Goal: Information Seeking & Learning: Learn about a topic

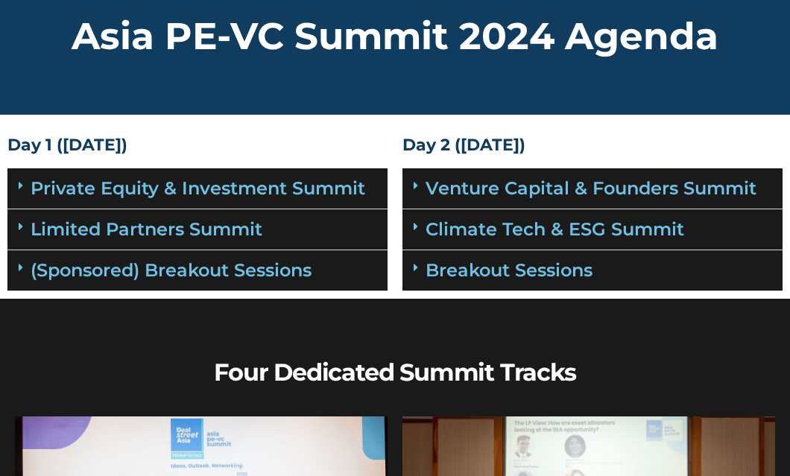
scroll to position [73, 0]
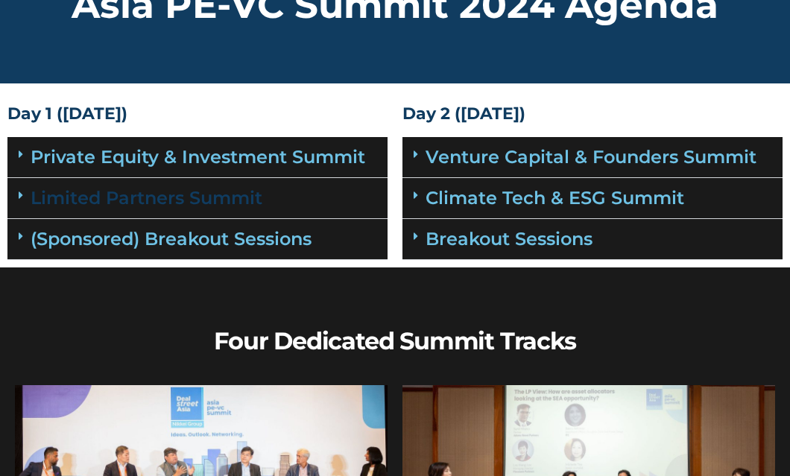
click at [228, 195] on link "Limited Partners Summit" at bounding box center [147, 198] width 232 height 22
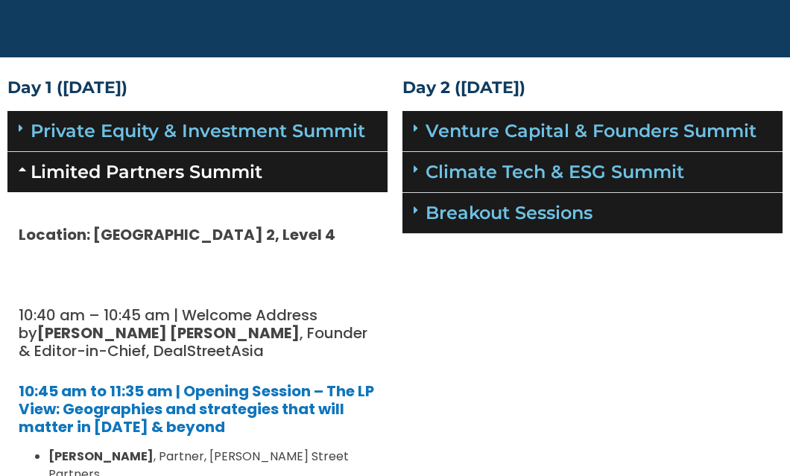
scroll to position [0, 0]
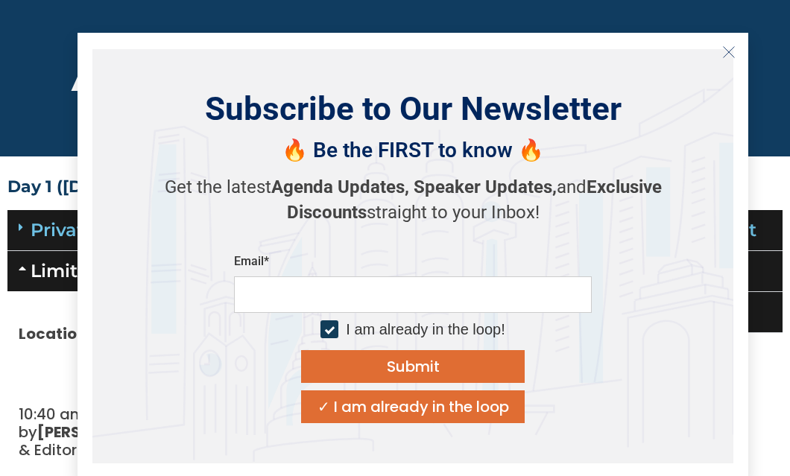
click at [341, 413] on div "✓ I am already in the loop" at bounding box center [414, 407] width 192 height 15
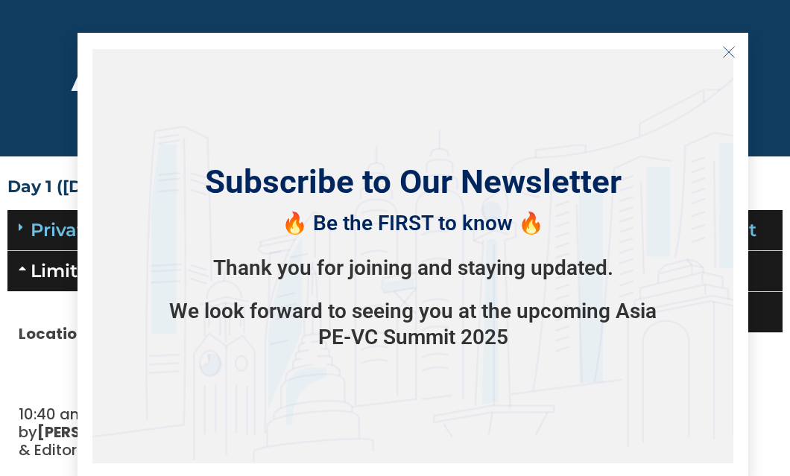
click at [447, 106] on div "Subscribe to Our Newsletter 🔥 Be the FIRST to know 🔥 Thank you for joining and …" at bounding box center [412, 256] width 641 height 415
click at [732, 52] on icon "Close" at bounding box center [728, 51] width 13 height 13
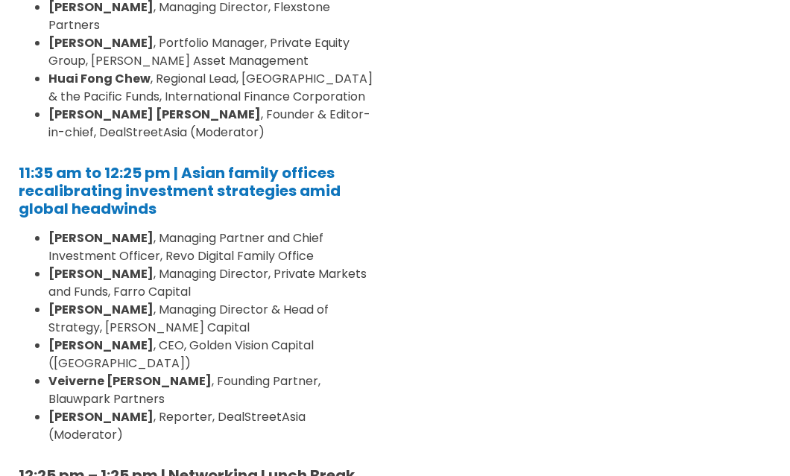
scroll to position [505, 0]
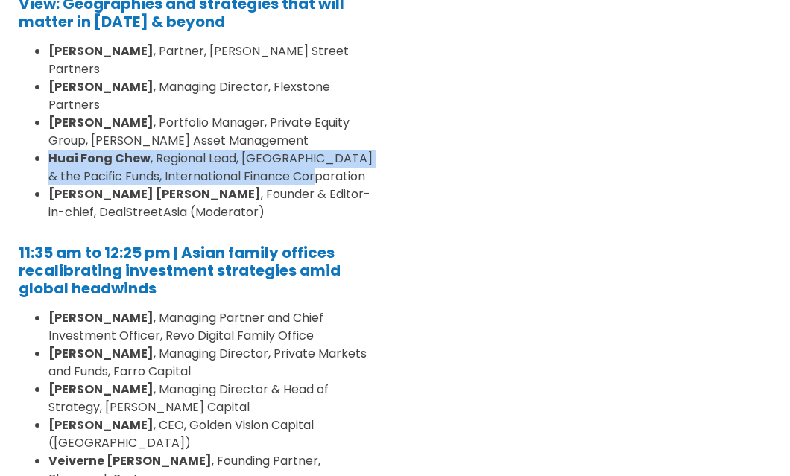
drag, startPoint x: 310, startPoint y: 138, endPoint x: 31, endPoint y: 122, distance: 280.1
click at [31, 122] on ul "[PERSON_NAME] , Partner, [PERSON_NAME] Street Partners [PERSON_NAME] , Managing…" at bounding box center [198, 131] width 358 height 179
copy li "[PERSON_NAME] [PERSON_NAME] , Regional Lead, East Asia & the Pacific Funds, Int…"
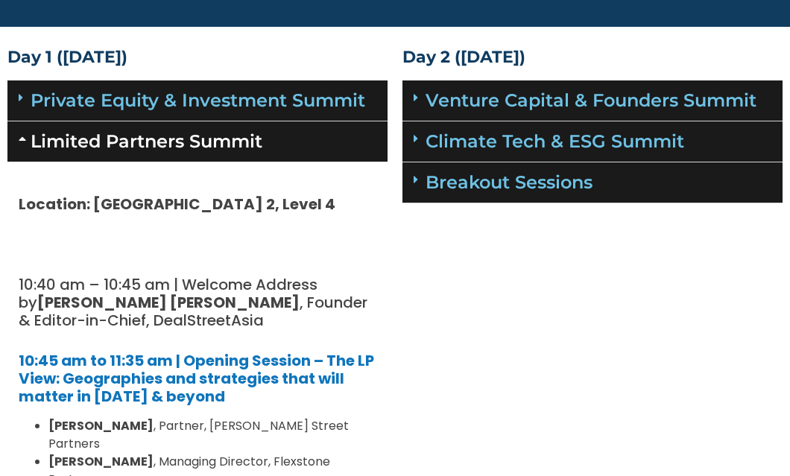
scroll to position [131, 0]
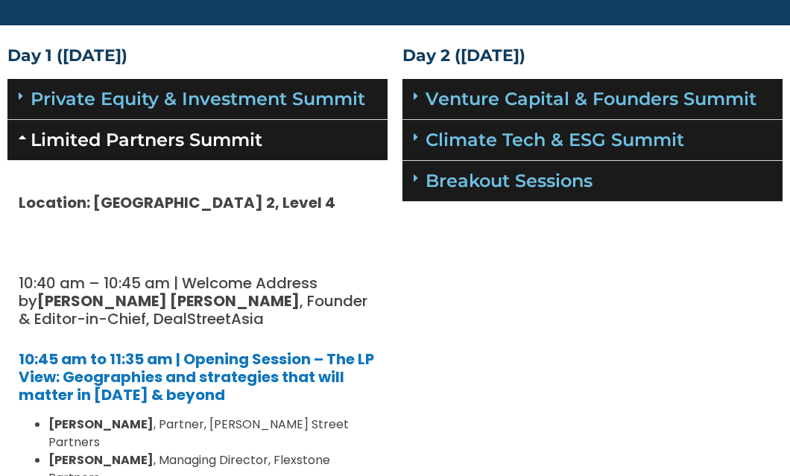
click at [236, 140] on link "Limited Partners Summit" at bounding box center [147, 140] width 232 height 22
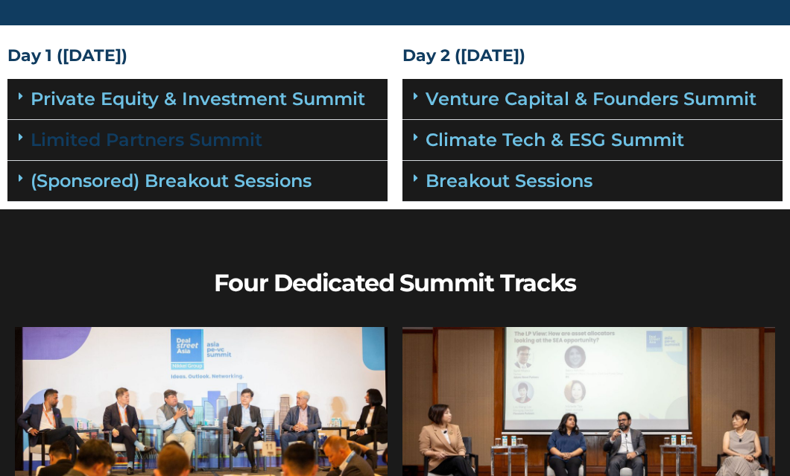
click at [236, 140] on link "Limited Partners Summit" at bounding box center [147, 140] width 232 height 22
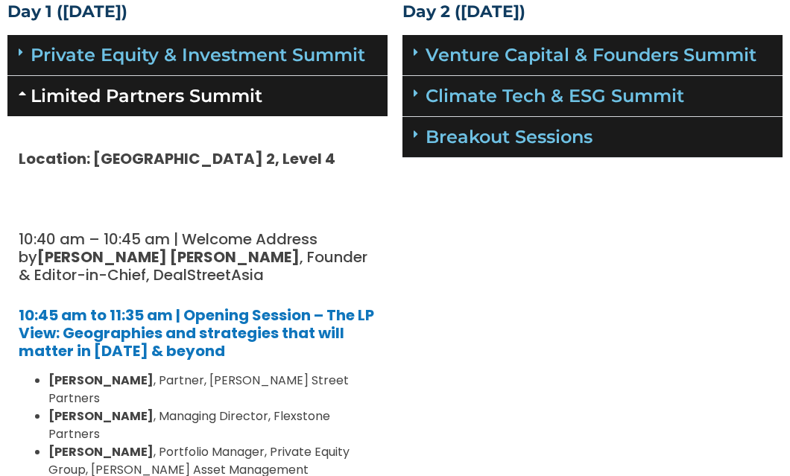
scroll to position [176, 0]
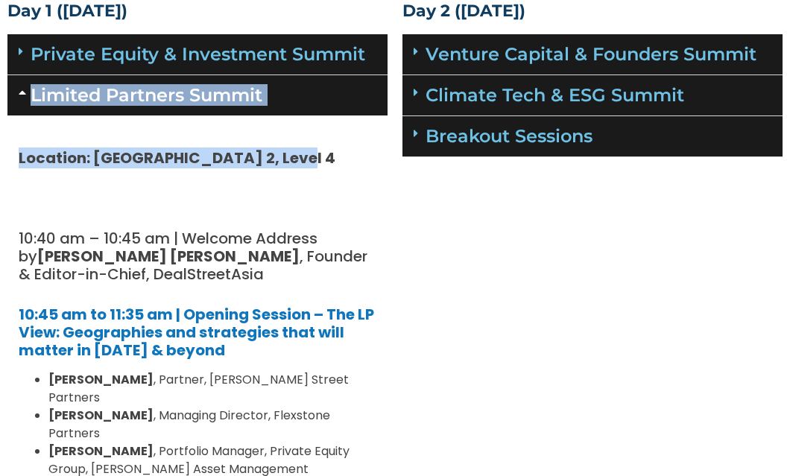
drag, startPoint x: 295, startPoint y: 157, endPoint x: 33, endPoint y: 92, distance: 270.5
copy div "Limited Partners Summit Location: [GEOGRAPHIC_DATA] 2, Level 4"
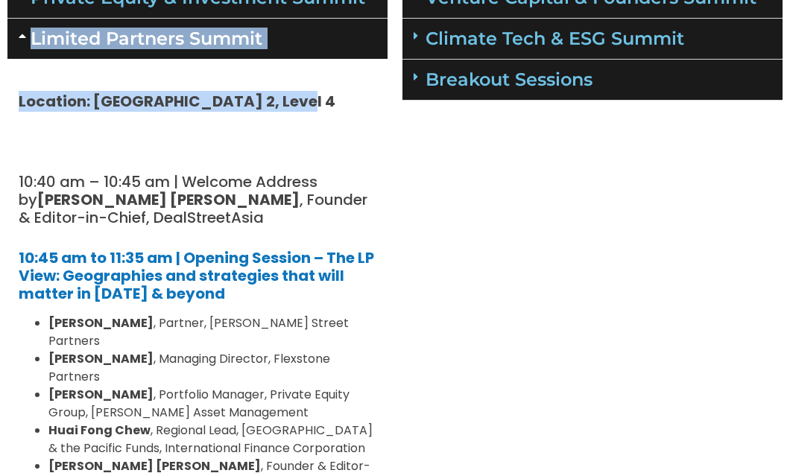
scroll to position [252, 0]
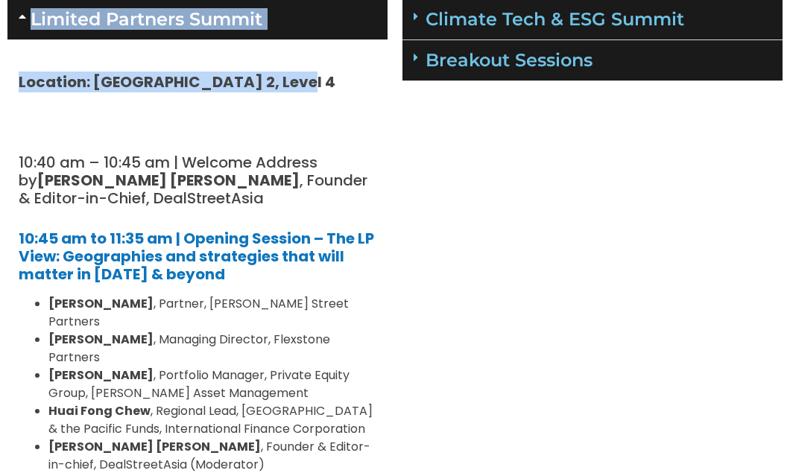
copy div "Limited Partners Summit Location: [GEOGRAPHIC_DATA] 2, Level 4"
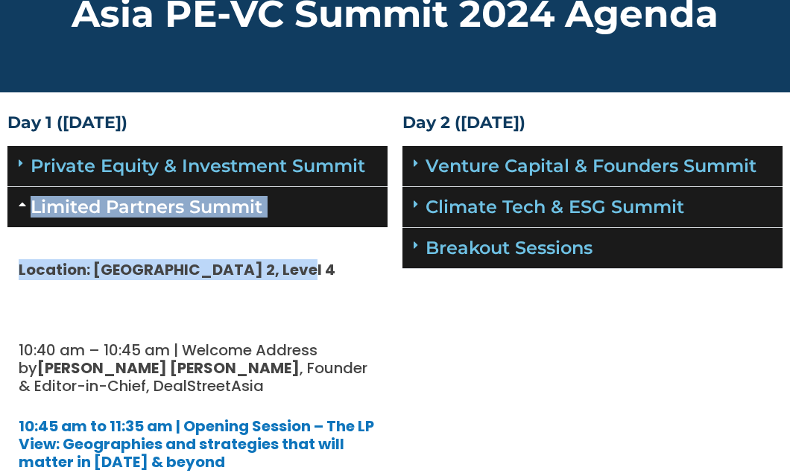
scroll to position [1, 0]
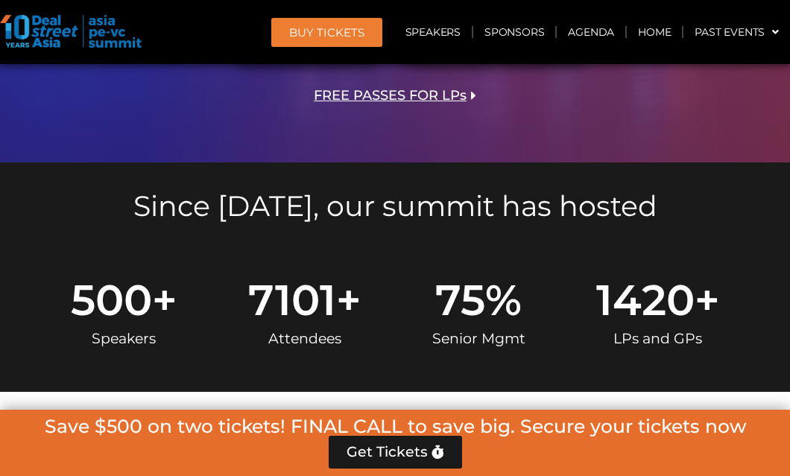
scroll to position [490, 0]
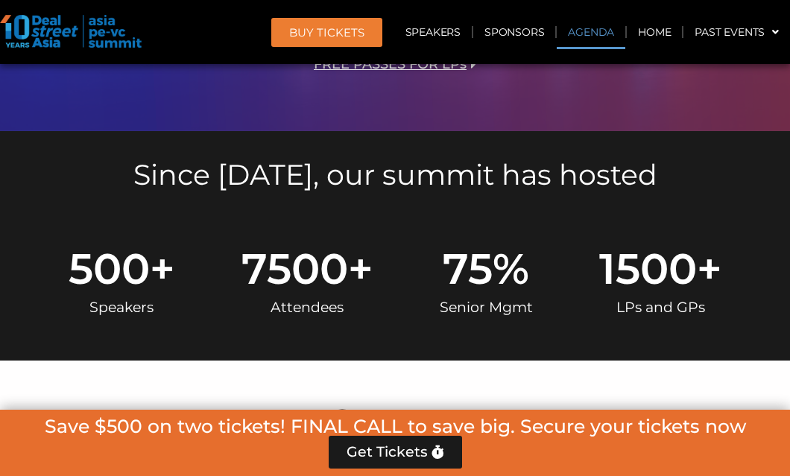
click at [600, 28] on link "Agenda" at bounding box center [591, 32] width 69 height 34
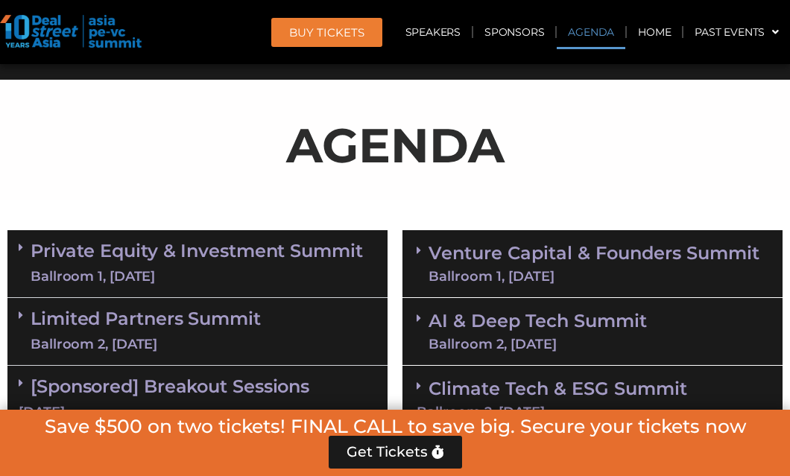
scroll to position [790, 0]
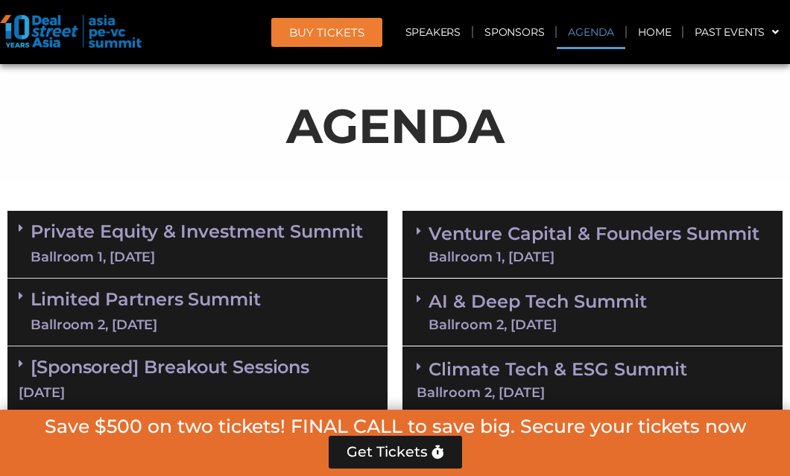
click at [208, 312] on link "Limited Partners Summit Ballroom 2, 10 Sept" at bounding box center [146, 312] width 230 height 45
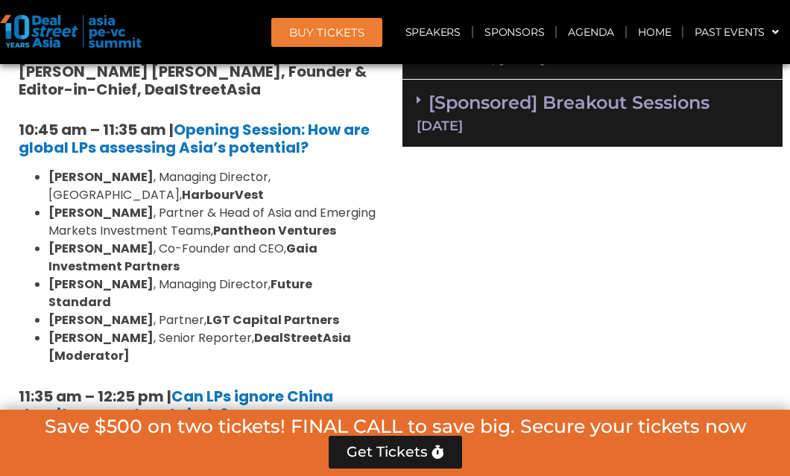
scroll to position [1139, 0]
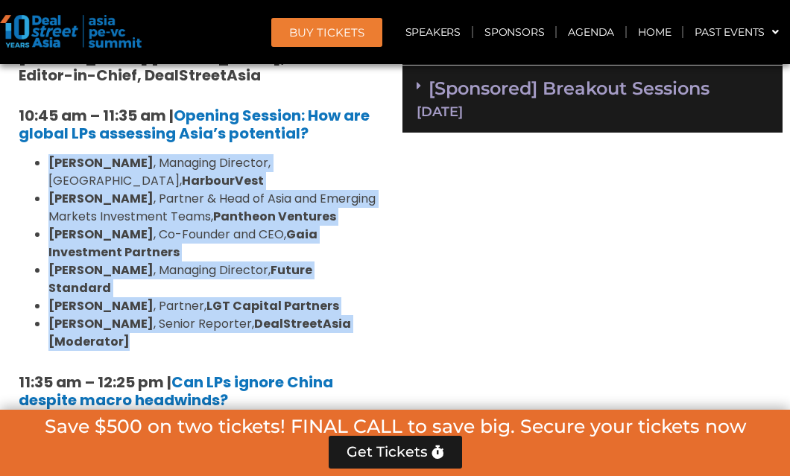
drag, startPoint x: 160, startPoint y: 324, endPoint x: 31, endPoint y: 159, distance: 209.8
click at [31, 159] on ul "Kelvin Yap , Managing Director, Singapore, HarbourVest Brian Lim , Partner & He…" at bounding box center [198, 252] width 358 height 197
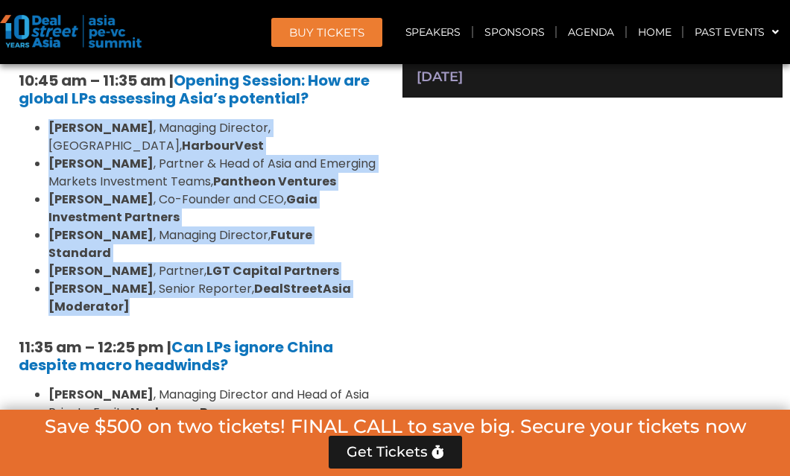
scroll to position [1181, 0]
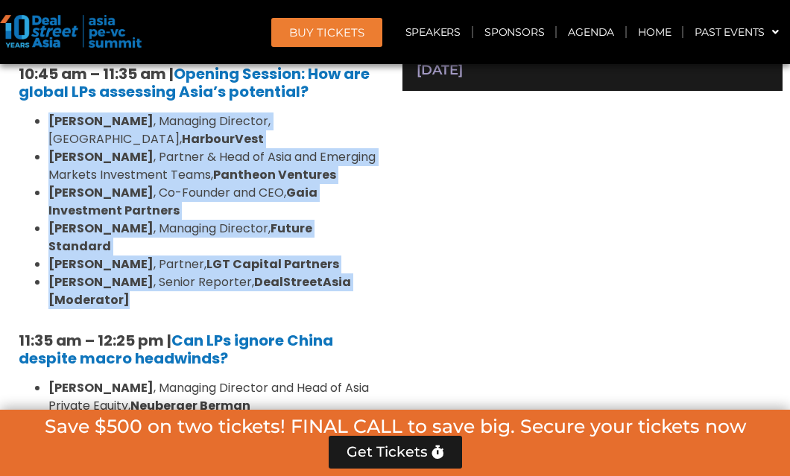
copy ul "Kelvin Yap , Managing Director, Singapore, HarbourVest Brian Lim , Partner & He…"
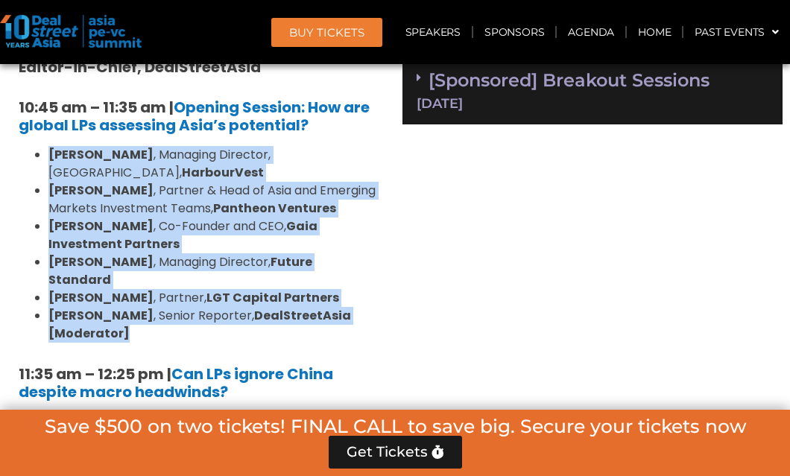
scroll to position [1144, 0]
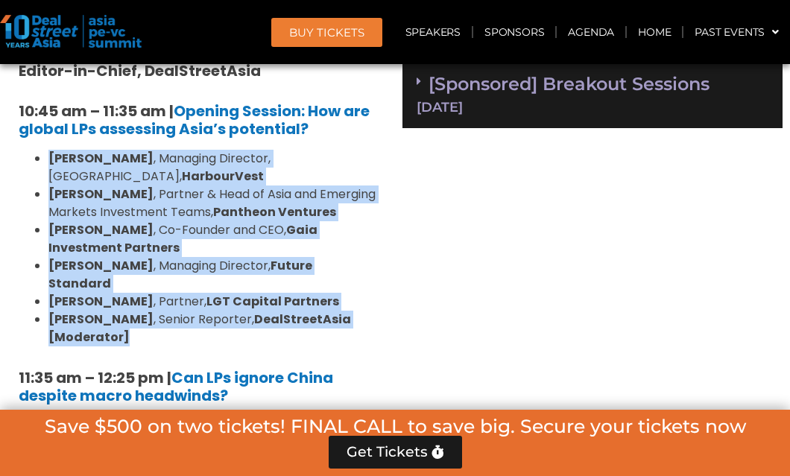
copy ul "Kelvin Yap , Managing Director, Singapore, HarbourVest Brian Lim , Partner & He…"
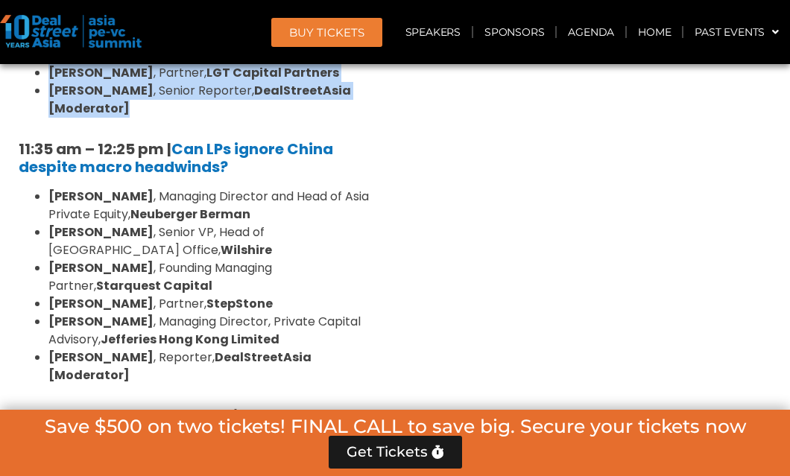
scroll to position [1384, 0]
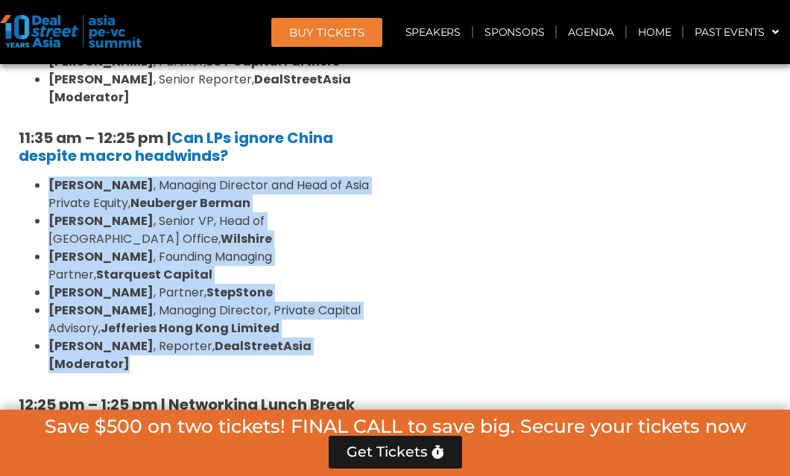
drag, startPoint x: 50, startPoint y: 168, endPoint x: 375, endPoint y: 309, distance: 354.6
click at [375, 309] on ul "Kent Chen , Managing Director and Head of Asia Private Equity, Neuberger Berman…" at bounding box center [198, 275] width 358 height 197
copy ul "Kent Chen , Managing Director and Head of Asia Private Equity, Neuberger Berman…"
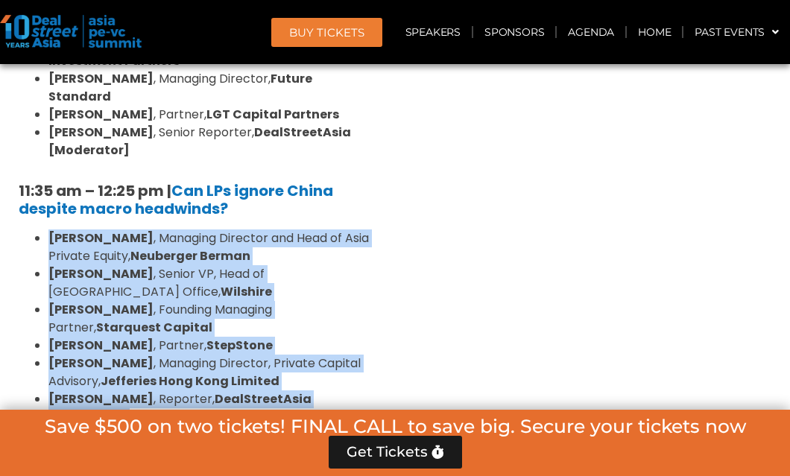
scroll to position [1128, 0]
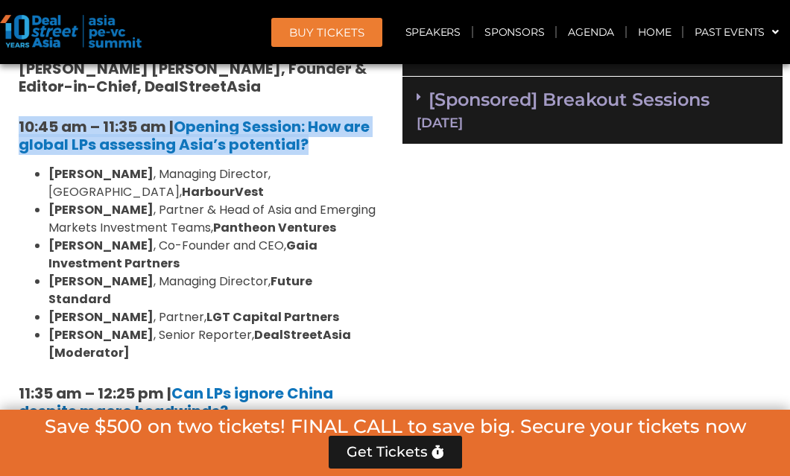
drag, startPoint x: 322, startPoint y: 144, endPoint x: 17, endPoint y: 125, distance: 305.5
copy h5 "10:45 am – 11:35 am | Opening Session: How are global LPs assessing Asia’s pote…"
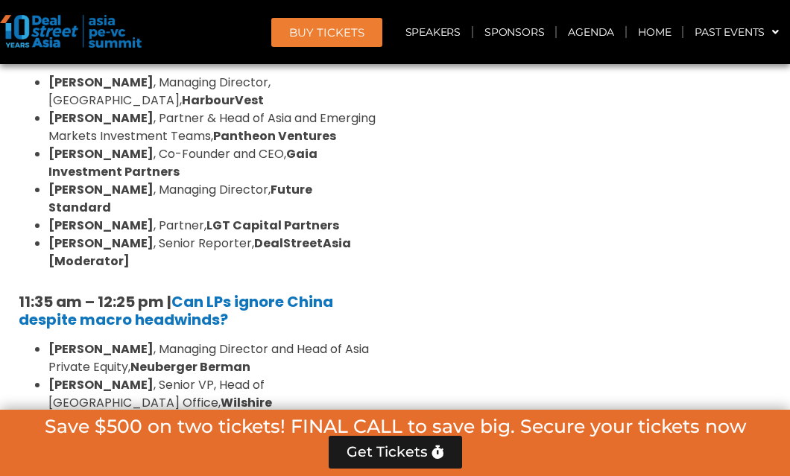
scroll to position [1245, 0]
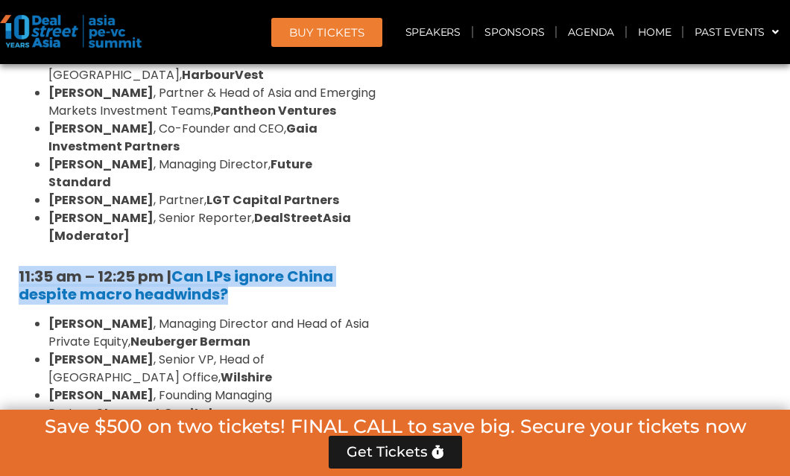
drag, startPoint x: 248, startPoint y: 273, endPoint x: 18, endPoint y: 253, distance: 231.2
copy h5 "11:35 am – 12:25 pm | Can LPs ignore China despite macro headwinds?"
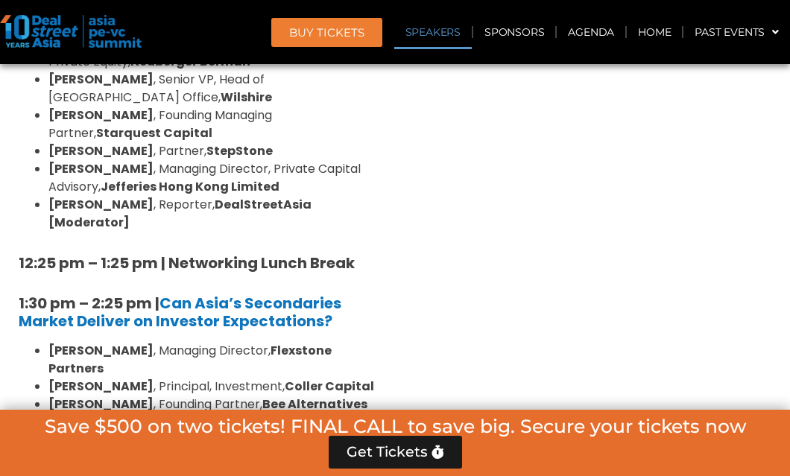
scroll to position [1531, 0]
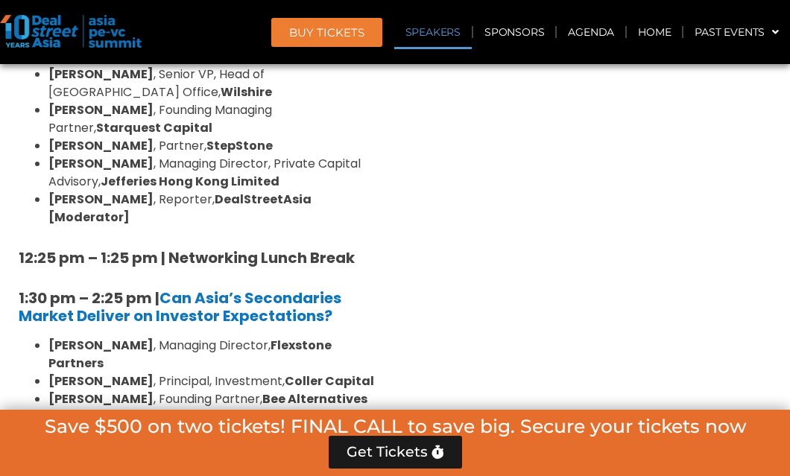
drag, startPoint x: 350, startPoint y: 262, endPoint x: -10, endPoint y: 242, distance: 359.9
copy h5 "1:30 pm – 2:25 pm | Can Asia’s Secondaries Market Deliver on Investor Expectati…"
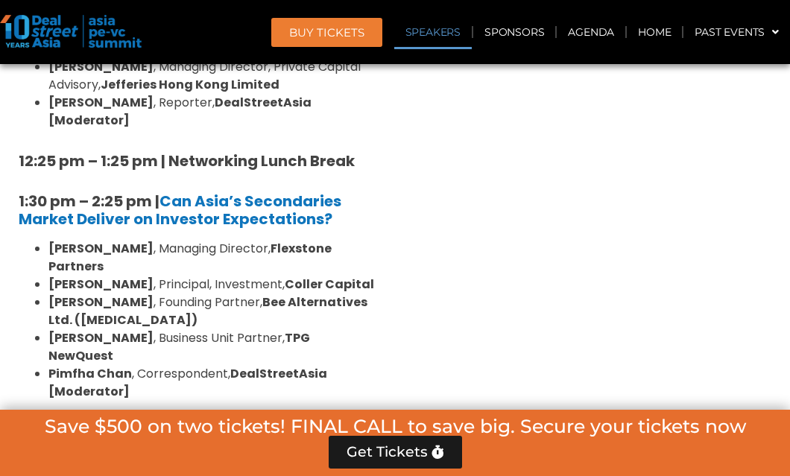
scroll to position [1630, 0]
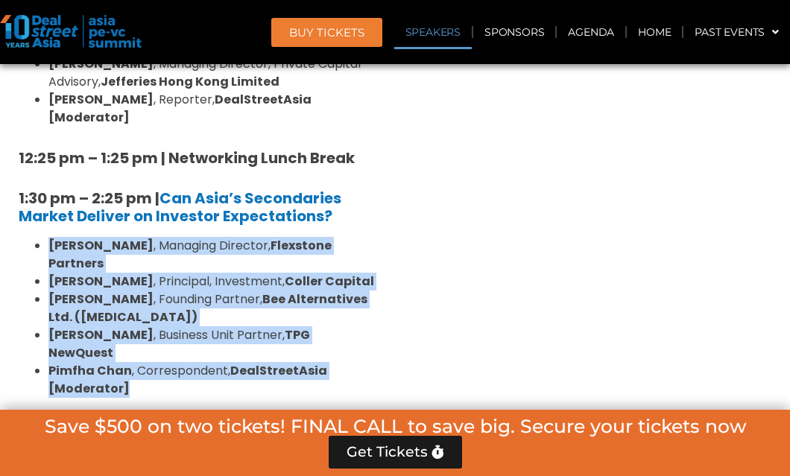
drag, startPoint x: 138, startPoint y: 299, endPoint x: 37, endPoint y: 195, distance: 145.0
click at [37, 237] on ul "Lay Hong Lee , Managing Director, Flexstone Partners Karen Tse , Principal, Inv…" at bounding box center [198, 317] width 358 height 161
copy ul "Lay Hong Lee , Managing Director, Flexstone Partners Karen Tse , Principal, Inv…"
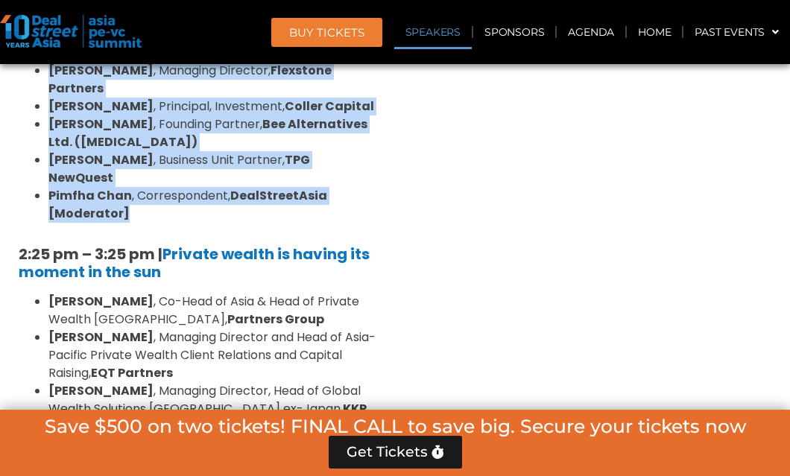
scroll to position [1844, 0]
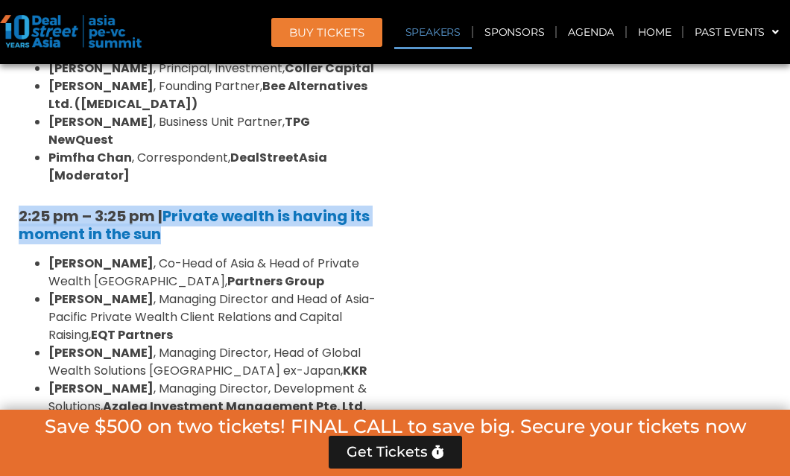
drag, startPoint x: 188, startPoint y: 141, endPoint x: -2, endPoint y: 123, distance: 191.0
copy h5 "2:25 pm – 3:25 pm | Private wealth is having its moment in the sun"
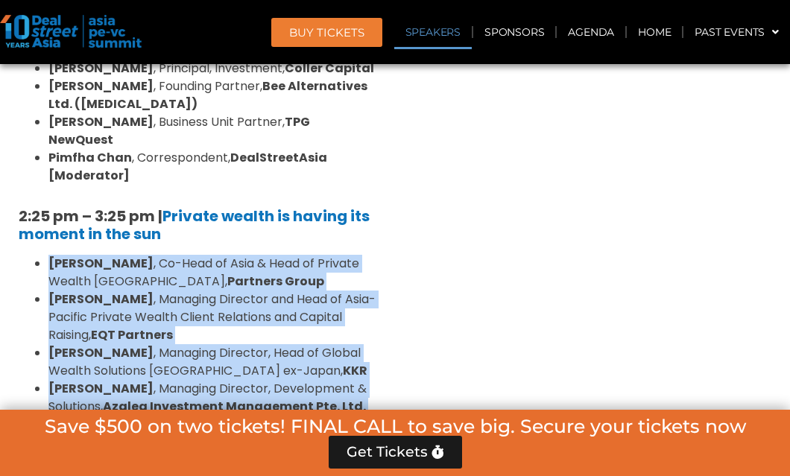
drag, startPoint x: 269, startPoint y: 353, endPoint x: 30, endPoint y: 171, distance: 301.1
click at [30, 255] on ul "Henry Chui , Co-Head of Asia & Head of Private Wealth Asia Pacific, Partners Gr…" at bounding box center [198, 353] width 358 height 197
copy ul "Henry Chui , Co-Head of Asia & Head of Private Wealth Asia Pacific, Partners Gr…"
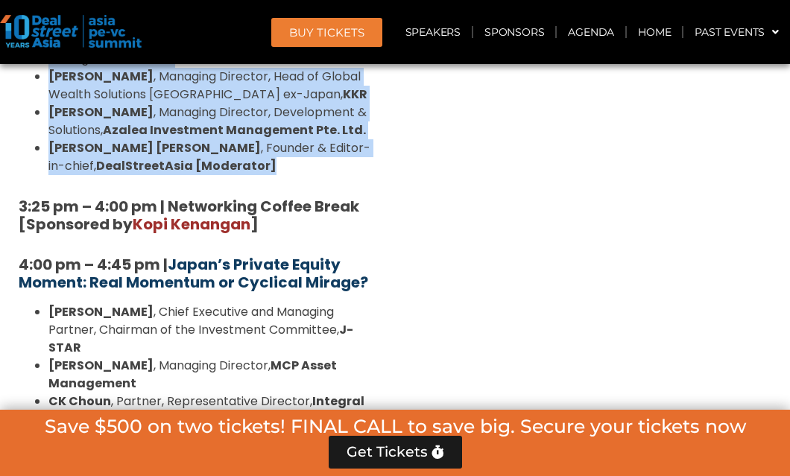
scroll to position [2137, 0]
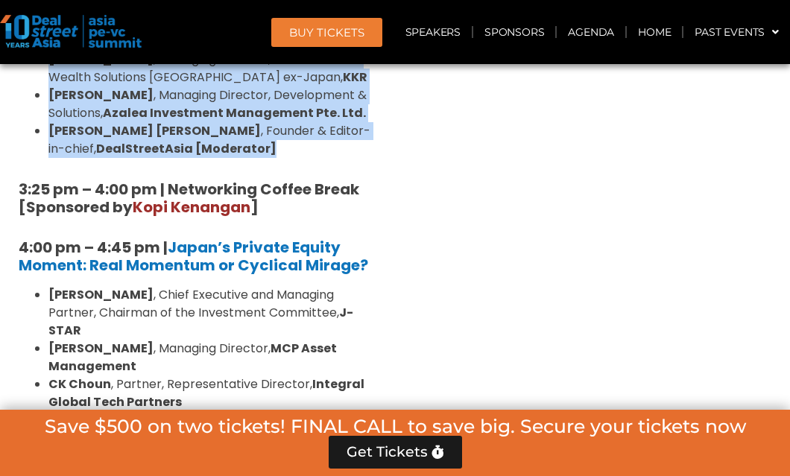
drag, startPoint x: 384, startPoint y: 176, endPoint x: 19, endPoint y: 160, distance: 364.9
copy h5 "4:00 pm – 4:45 pm | Japan’s Private Equity Moment: Real Momentum or Cyclical Mi…"
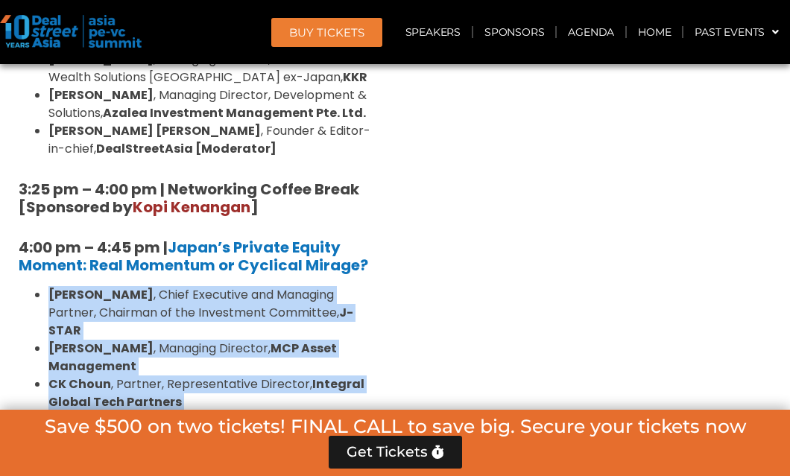
drag, startPoint x: 377, startPoint y: 333, endPoint x: 51, endPoint y: 204, distance: 350.1
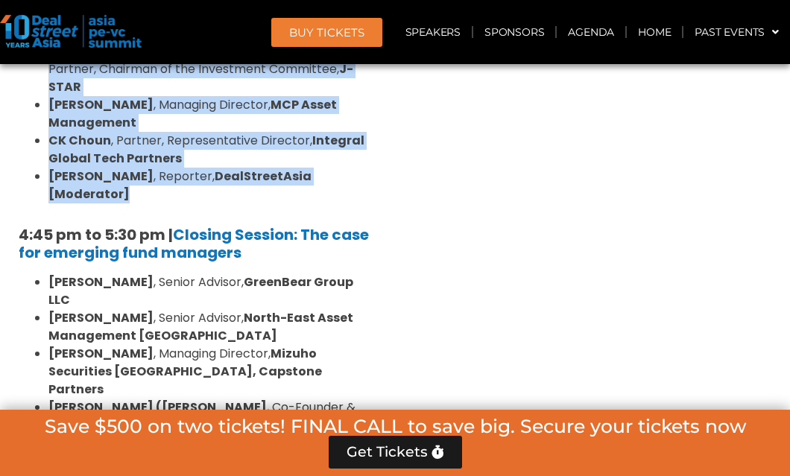
scroll to position [2388, 0]
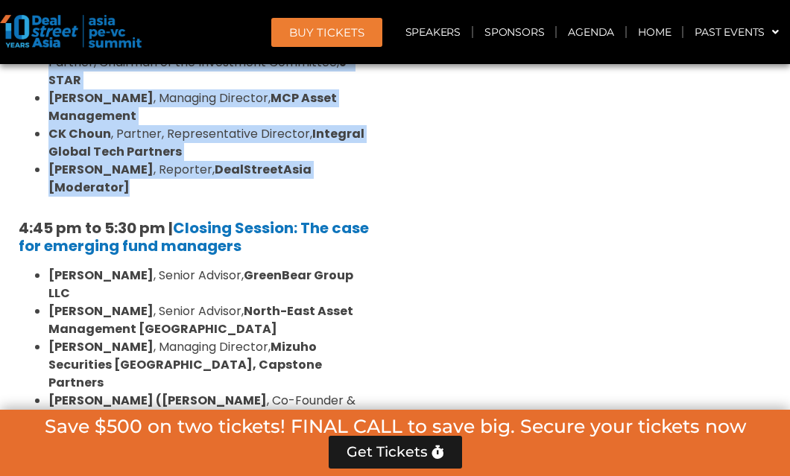
drag, startPoint x: 246, startPoint y: 133, endPoint x: 3, endPoint y: 116, distance: 243.7
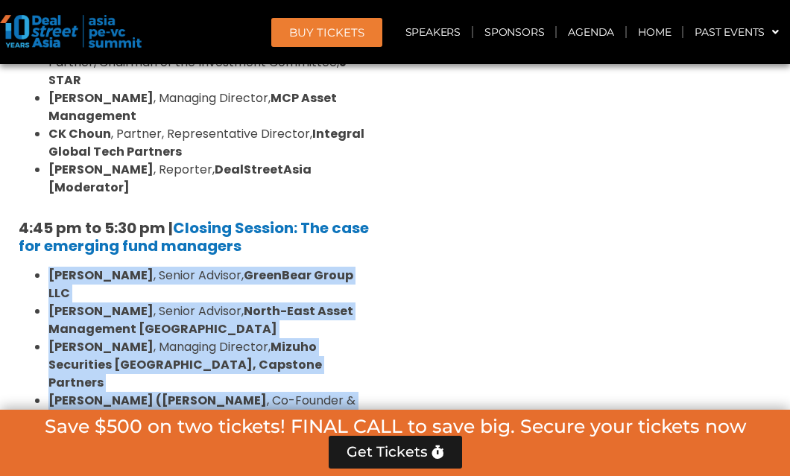
drag, startPoint x: 146, startPoint y: 364, endPoint x: 45, endPoint y: 171, distance: 218.1
click at [45, 267] on ul "Sanjay Gujral , Senior Advisor, GreenBear Group LLC Sam Robinson , Senior Advis…" at bounding box center [198, 401] width 358 height 268
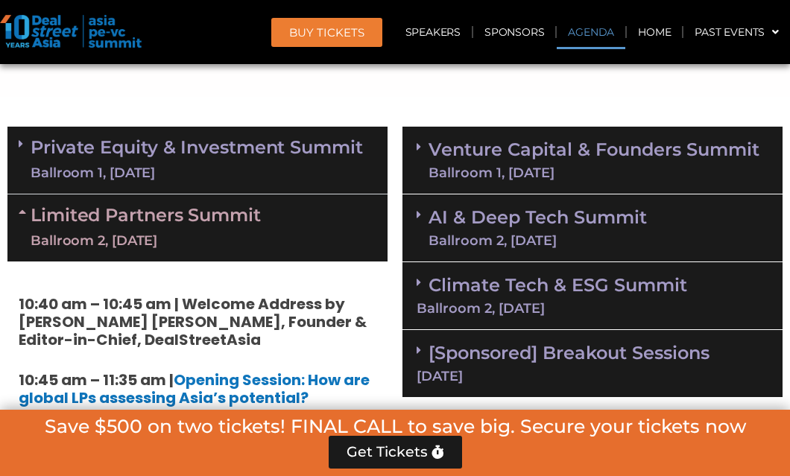
scroll to position [884, 0]
